Goal: Transaction & Acquisition: Purchase product/service

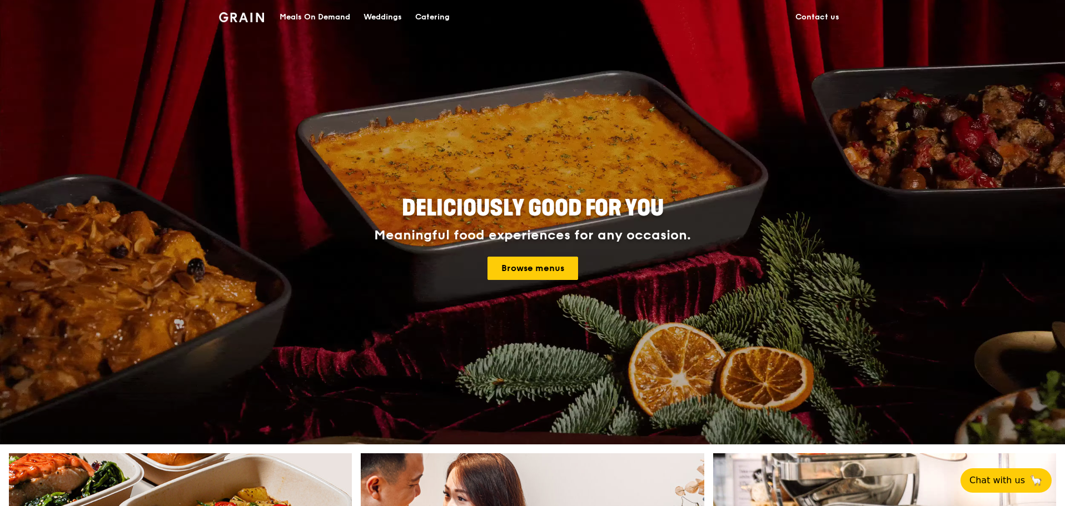
click at [422, 18] on div "Catering" at bounding box center [432, 17] width 34 height 33
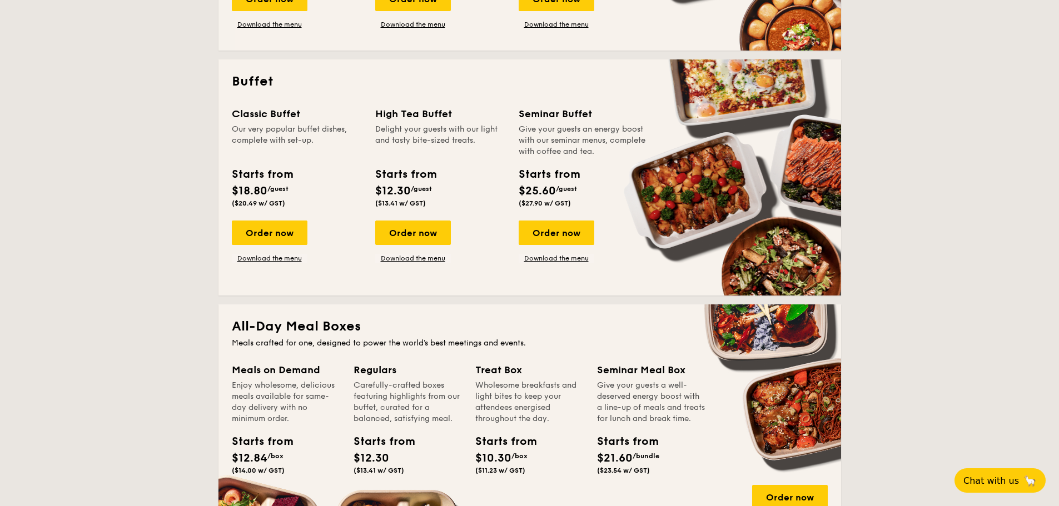
scroll to position [778, 0]
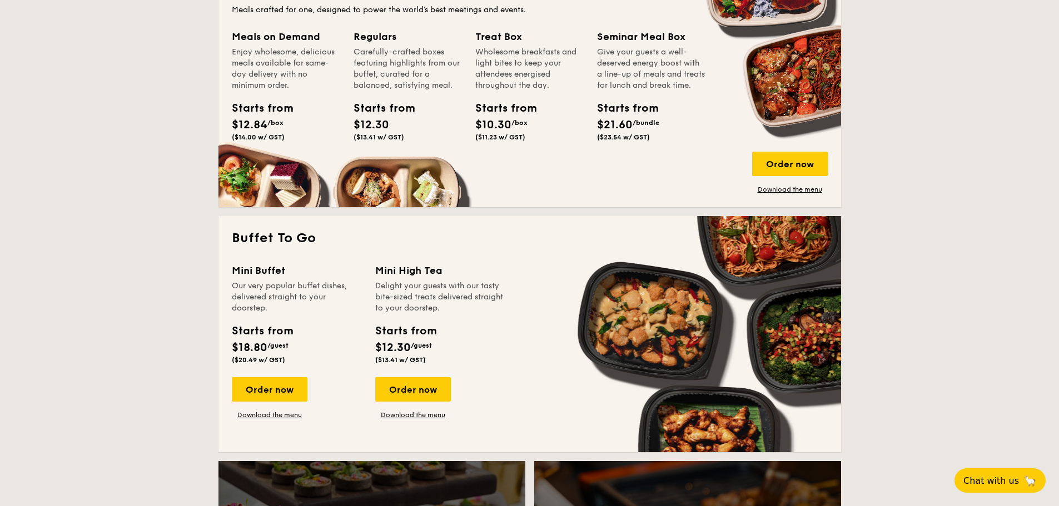
drag, startPoint x: 274, startPoint y: 384, endPoint x: 303, endPoint y: 355, distance: 40.9
click at [274, 384] on div "Order now" at bounding box center [270, 389] width 76 height 24
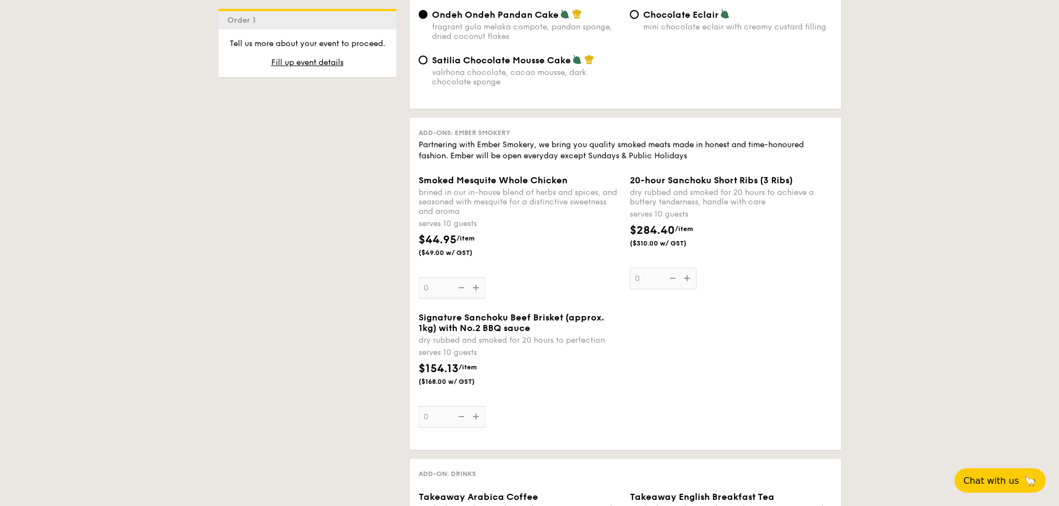
scroll to position [1112, 0]
